Goal: Task Accomplishment & Management: Use online tool/utility

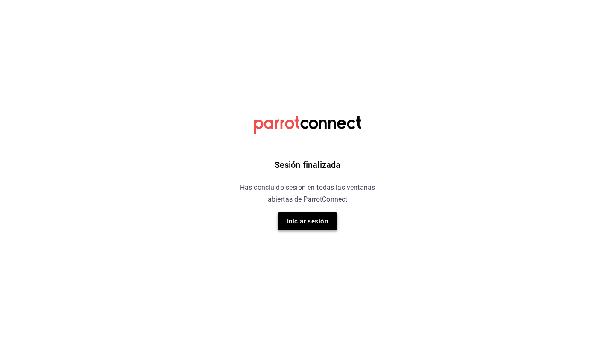
click at [290, 220] on button "Iniciar sesión" at bounding box center [307, 221] width 60 height 18
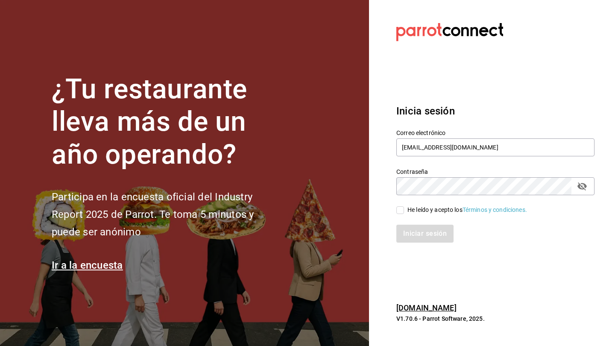
type input "[EMAIL_ADDRESS][DOMAIN_NAME]"
click at [397, 208] on input "He leído y acepto los Términos y condiciones." at bounding box center [400, 210] width 8 height 8
checkbox input "true"
click at [426, 233] on button "Iniciar sesión" at bounding box center [425, 234] width 58 height 18
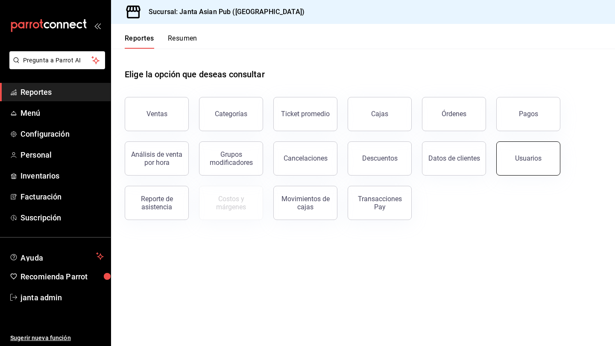
click at [525, 151] on button "Usuarios" at bounding box center [528, 158] width 64 height 34
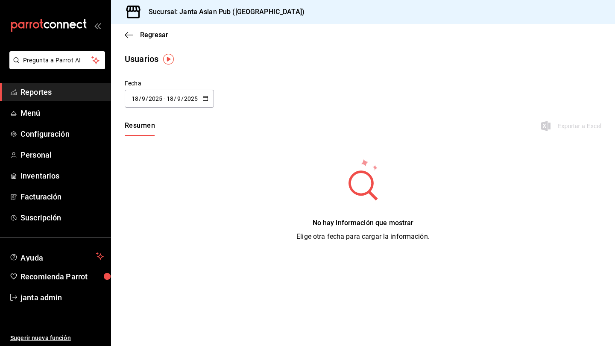
click at [207, 101] on icon "button" at bounding box center [205, 98] width 6 height 6
click at [134, 128] on li "Hoy" at bounding box center [165, 125] width 81 height 19
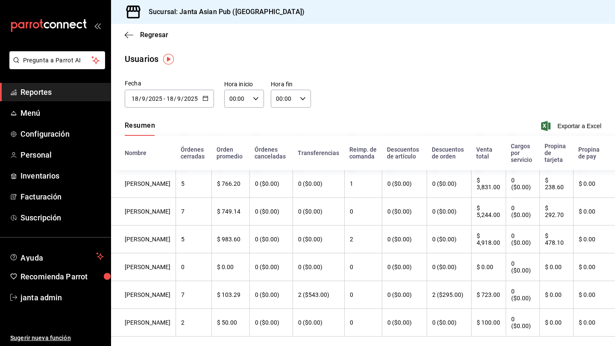
click at [152, 40] on div "Regresar" at bounding box center [363, 35] width 504 height 22
click at [152, 34] on span "Regresar" at bounding box center [154, 35] width 28 height 8
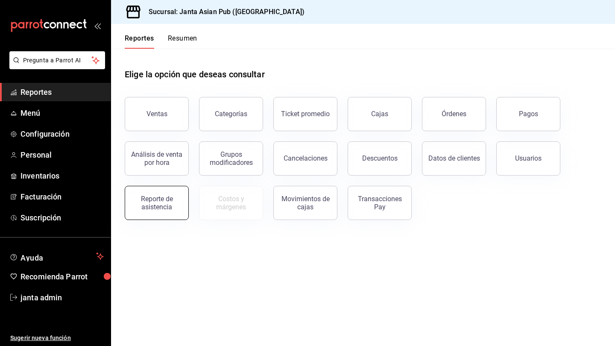
click at [166, 203] on div "Reporte de asistencia" at bounding box center [156, 203] width 53 height 16
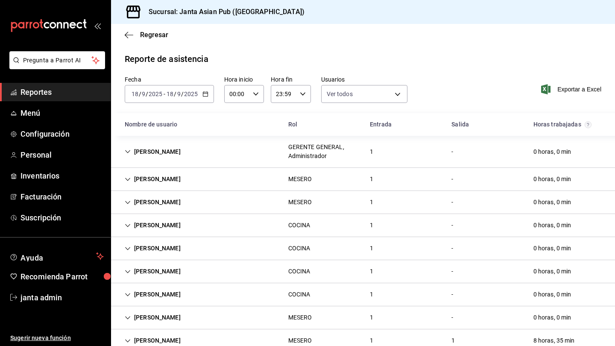
click at [370, 180] on div "1" at bounding box center [371, 179] width 17 height 16
